Goal: Task Accomplishment & Management: Use online tool/utility

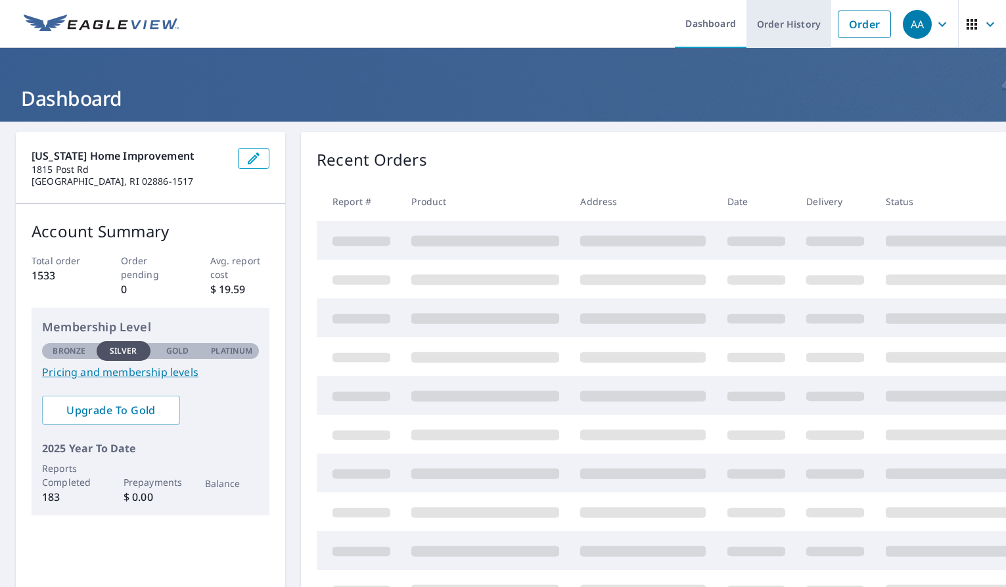
click at [785, 22] on link "Order History" at bounding box center [789, 24] width 85 height 48
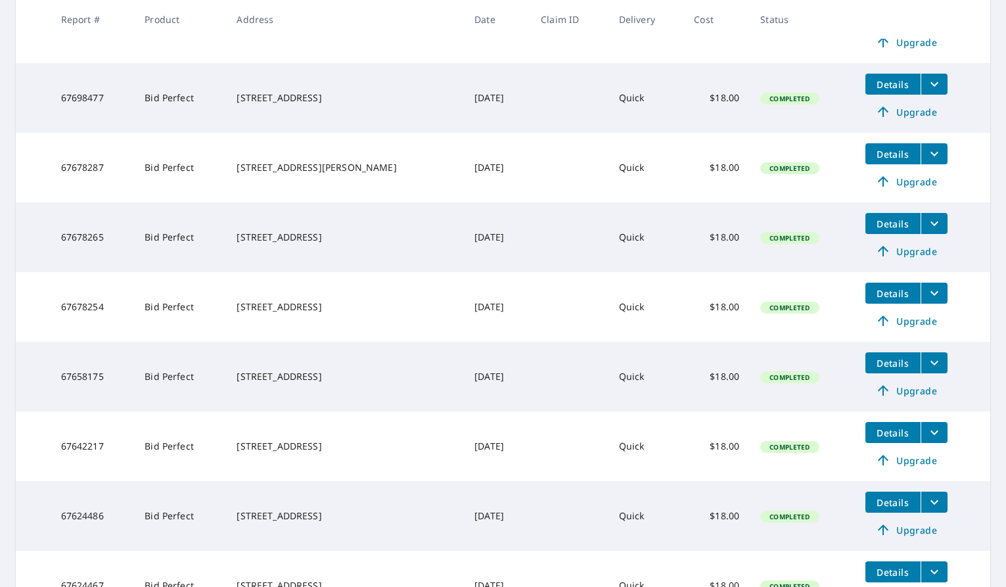
scroll to position [369, 0]
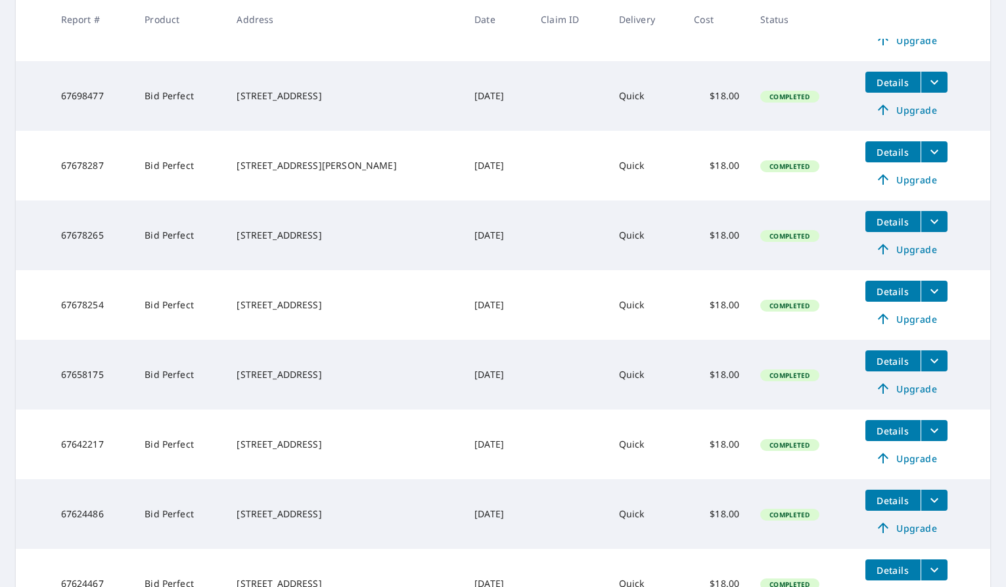
click at [885, 431] on span "Details" at bounding box center [893, 431] width 39 height 12
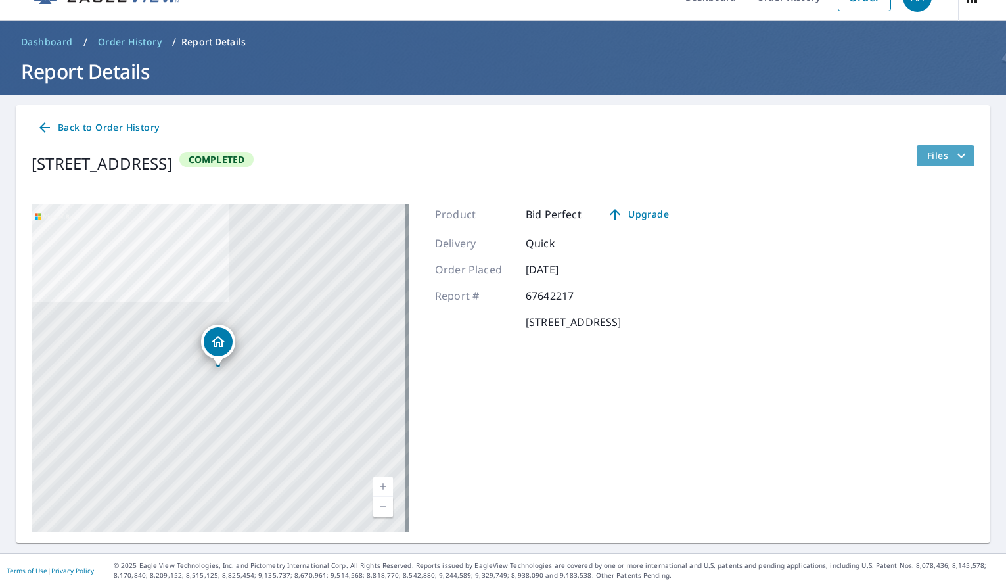
click at [954, 153] on icon "filesDropdownBtn-67642217" at bounding box center [962, 156] width 16 height 16
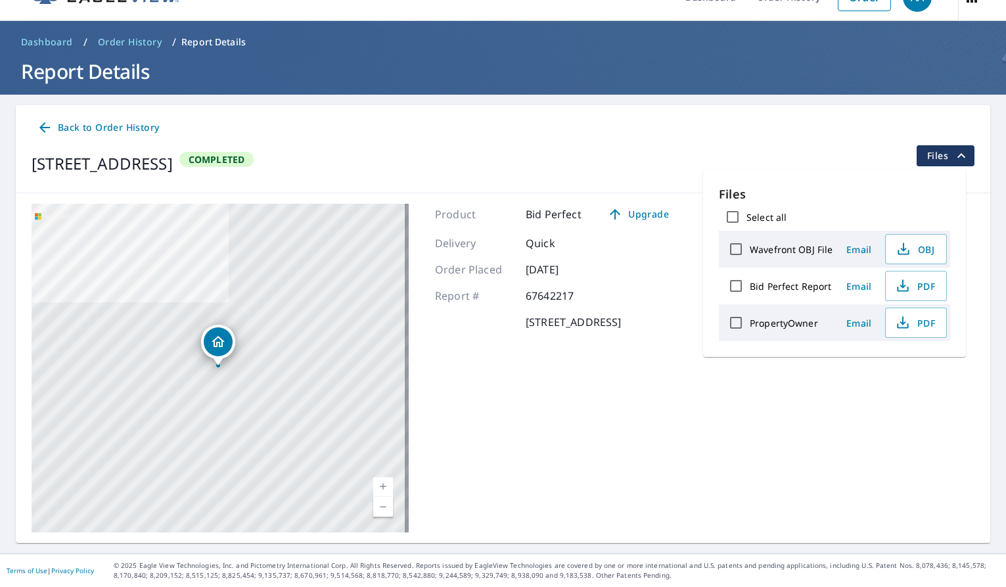
click at [860, 287] on span "Email" at bounding box center [859, 286] width 32 height 12
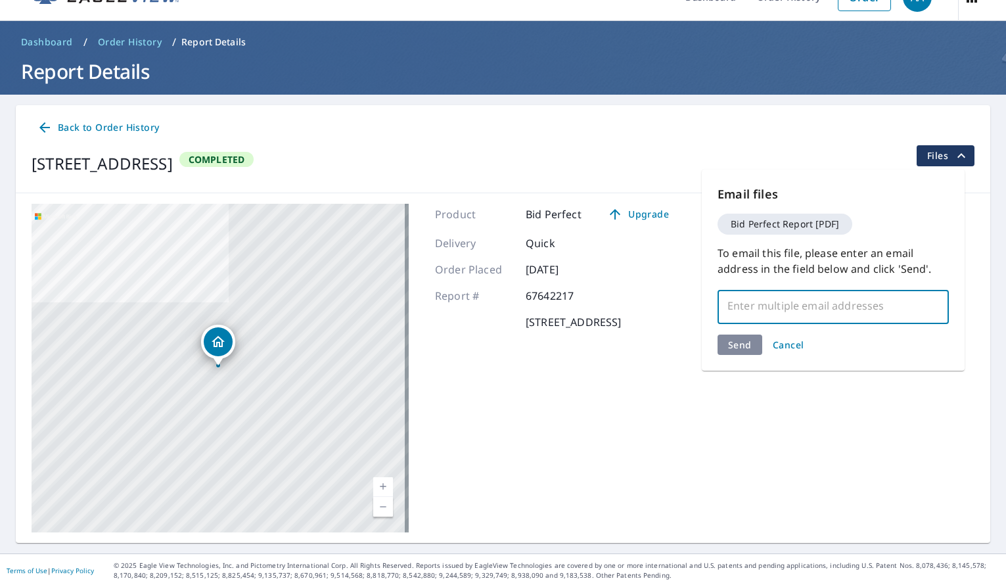
click at [756, 309] on input "text" at bounding box center [824, 305] width 200 height 25
type input "[EMAIL_ADDRESS][DOMAIN_NAME]"
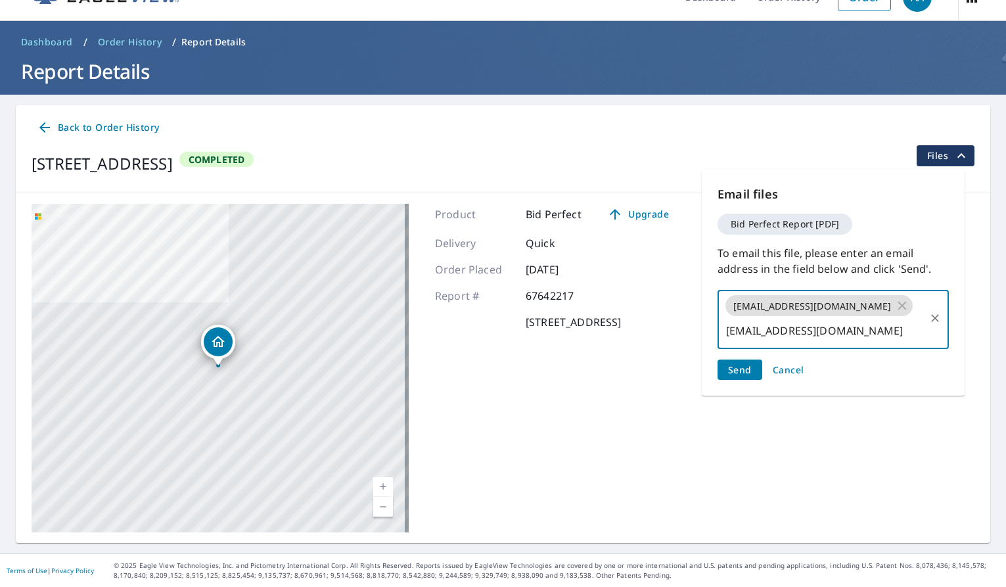
type input "[EMAIL_ADDRESS][DOMAIN_NAME]"
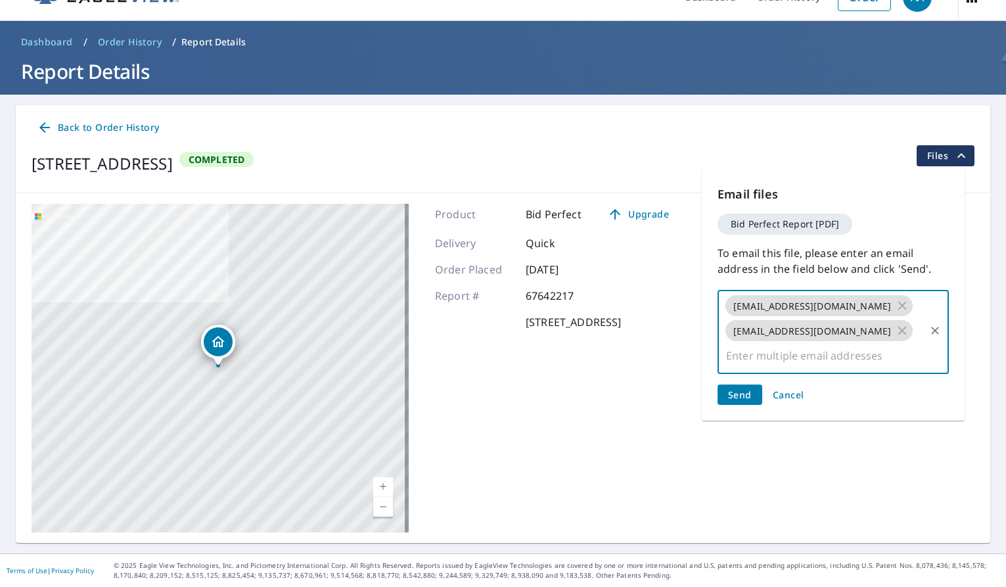
scroll to position [0, 0]
click at [732, 388] on span "Send" at bounding box center [740, 394] width 24 height 12
